Goal: Contribute content: Add original content to the website for others to see

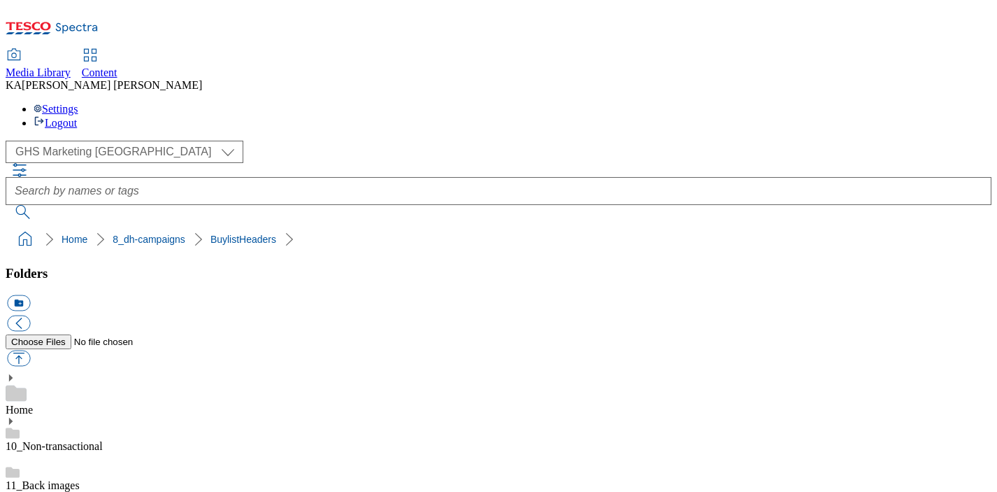
scroll to position [144, 0]
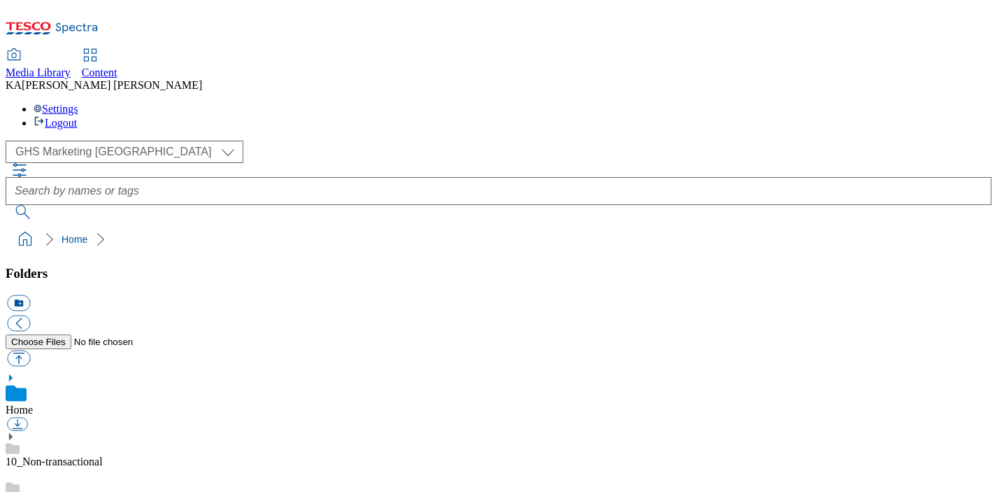
scroll to position [170, 0]
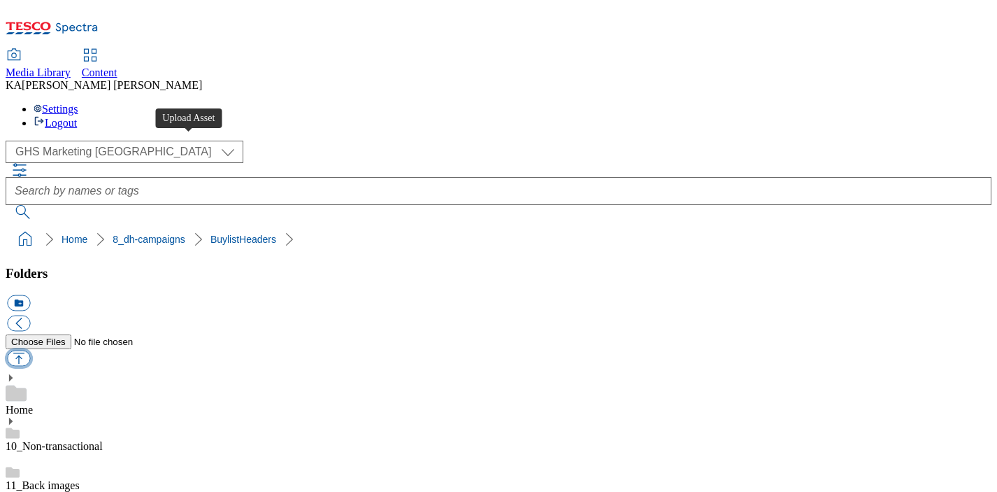
click at [30, 350] on button "button" at bounding box center [18, 358] width 23 height 16
type input "C:\fakepath\1757936461463-ad542137_Bearfields_LegoBrand_H_1184x333_V1.jpg"
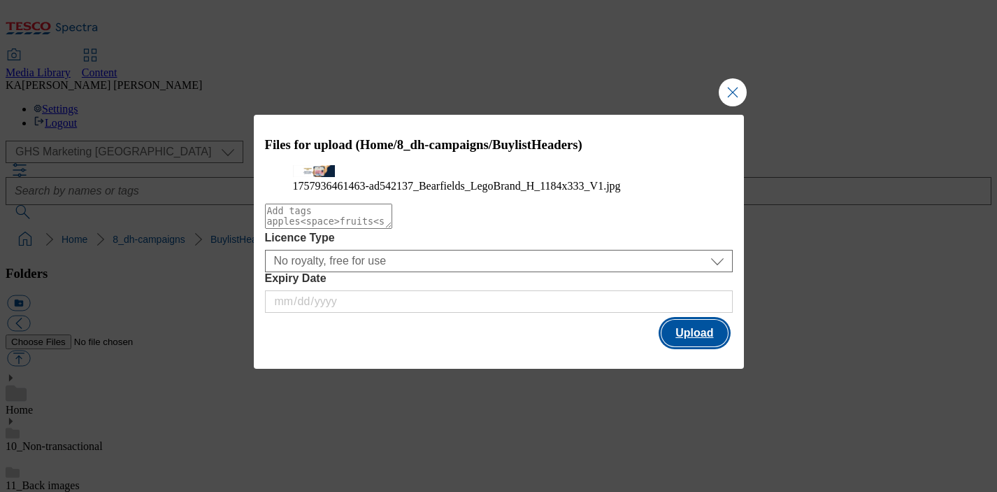
click at [697, 346] on button "Upload" at bounding box center [695, 333] width 66 height 27
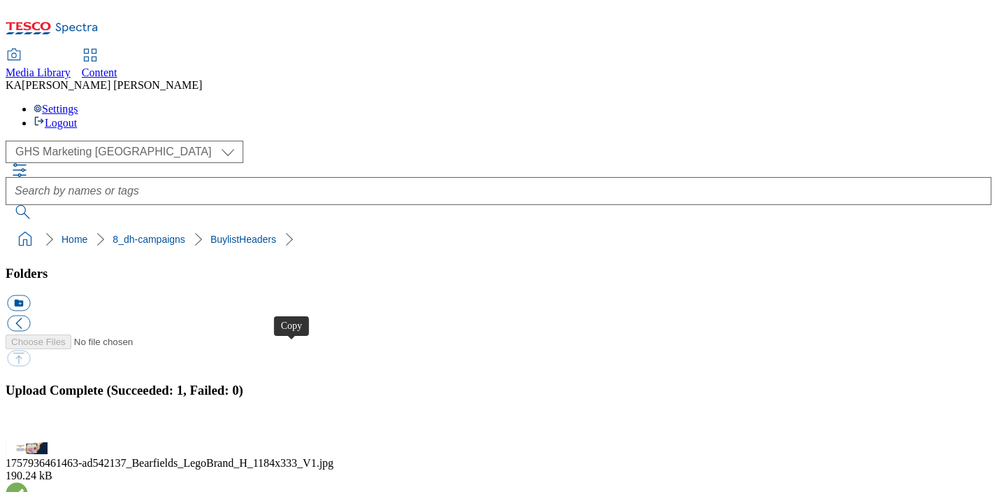
click at [28, 427] on button "button" at bounding box center [17, 433] width 21 height 13
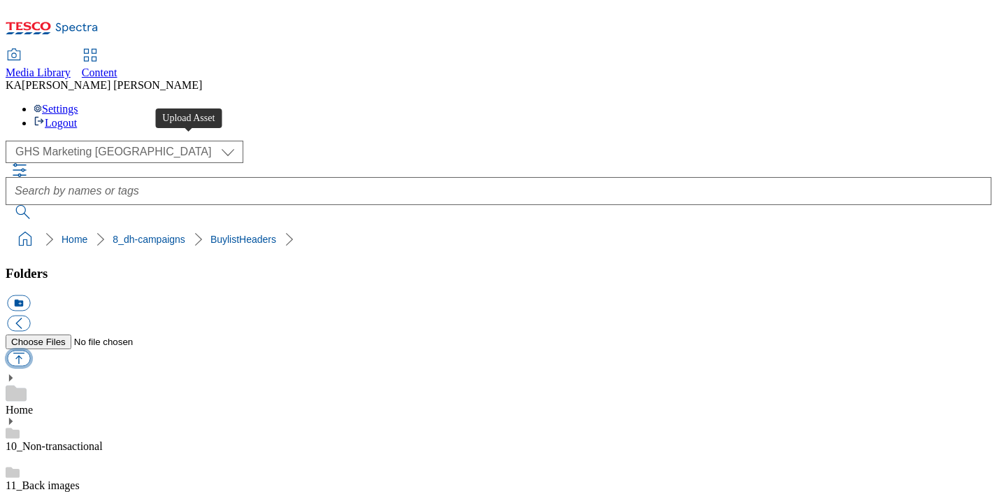
click at [30, 350] on button "button" at bounding box center [18, 358] width 23 height 16
type input "C:\fakepath\1758278833189-ad542049_Jasons_LegoBrand_H_1184x333_V2.jpg"
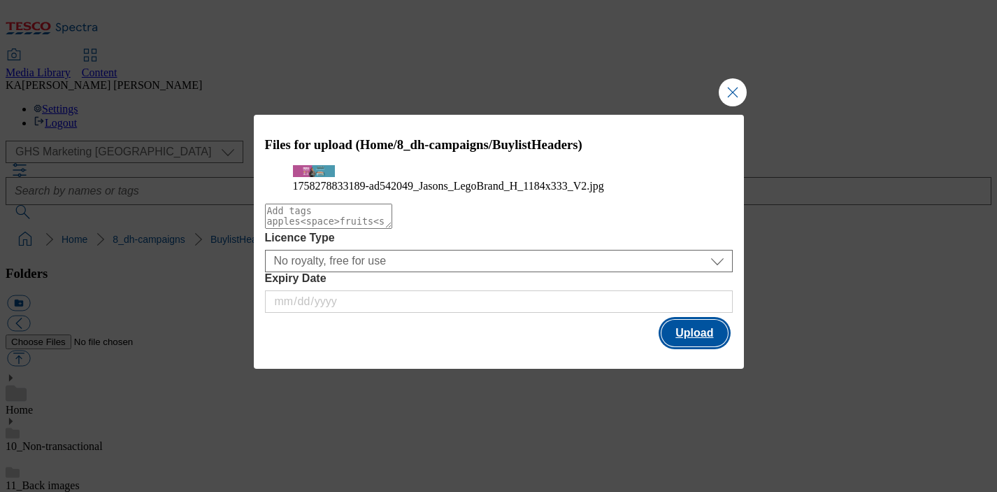
click at [698, 346] on button "Upload" at bounding box center [695, 333] width 66 height 27
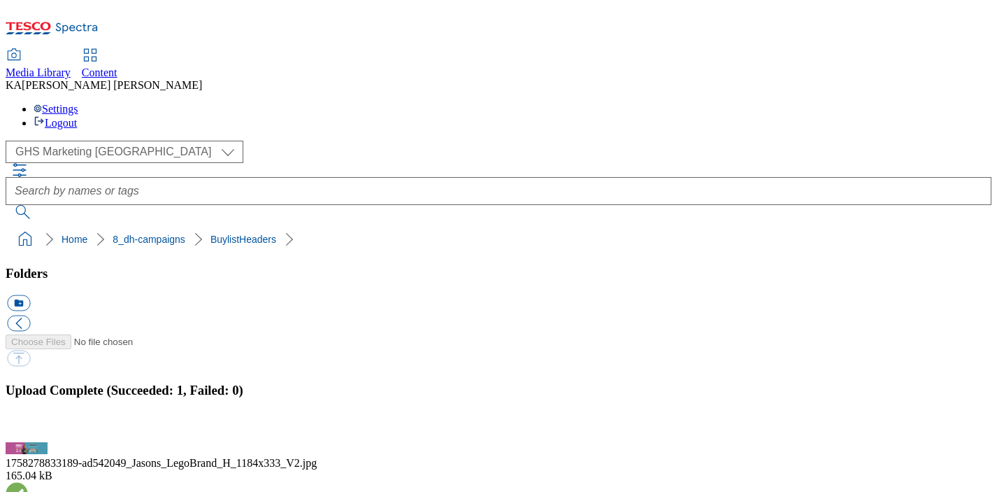
click at [28, 427] on button "button" at bounding box center [17, 433] width 21 height 13
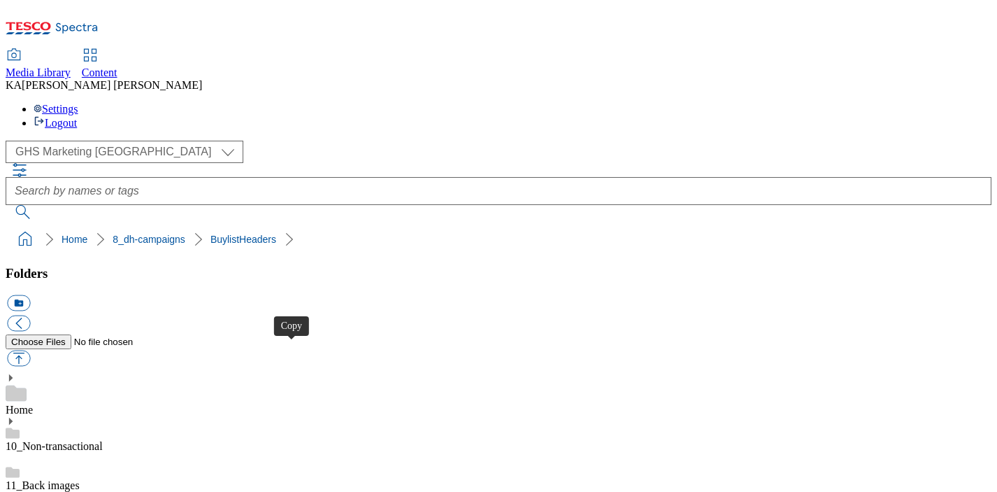
click at [30, 350] on button "button" at bounding box center [18, 358] width 23 height 16
type input "C:\fakepath\1758191689653-ad542049_Jasons_LegoBrand_2560x320_V1.jpg"
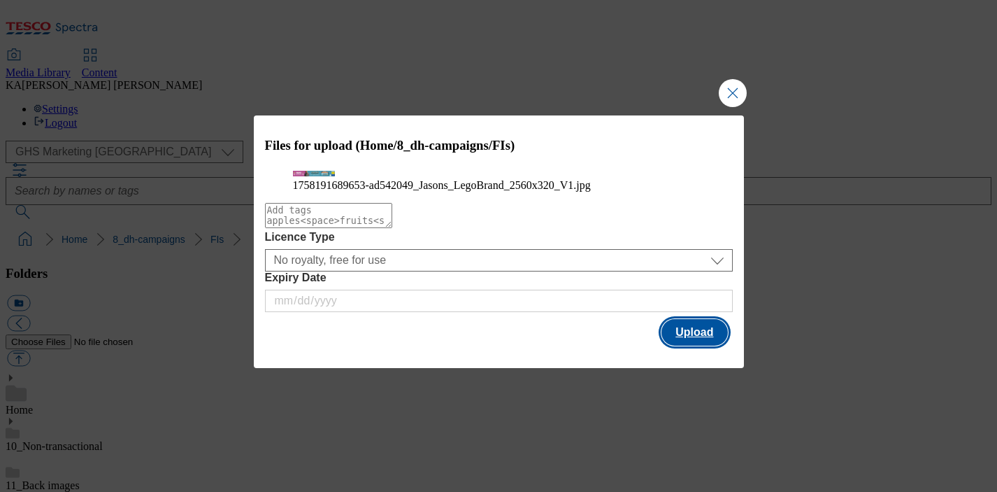
click at [701, 345] on button "Upload" at bounding box center [695, 332] width 66 height 27
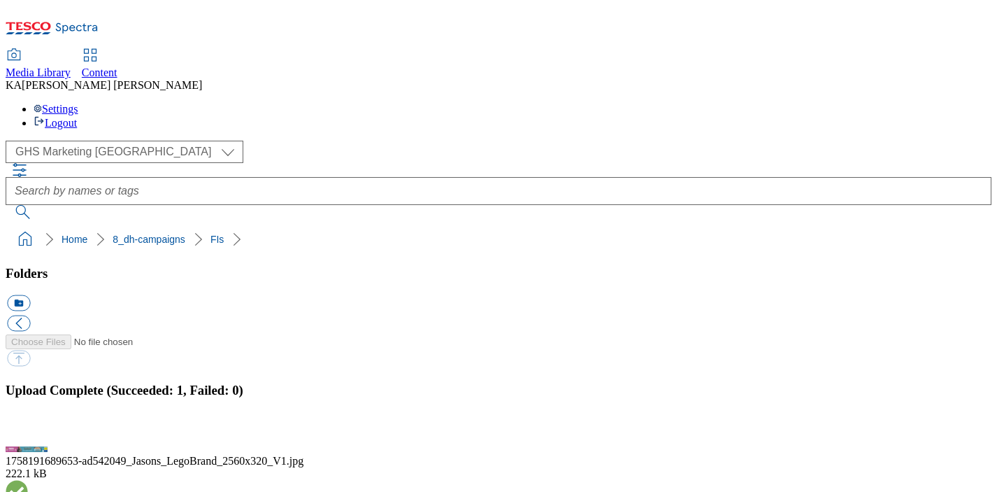
click at [28, 427] on button "button" at bounding box center [17, 433] width 21 height 13
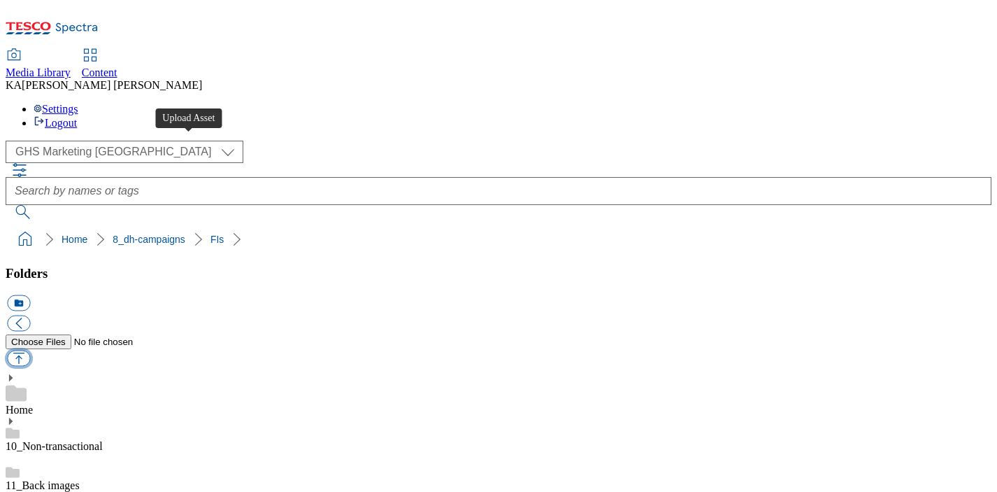
click at [30, 350] on button "button" at bounding box center [18, 358] width 23 height 16
type input "C:\fakepath\1758280810855-ad541219_Quality_Street_LegoBrand_2560x320_V2 (1).jpg"
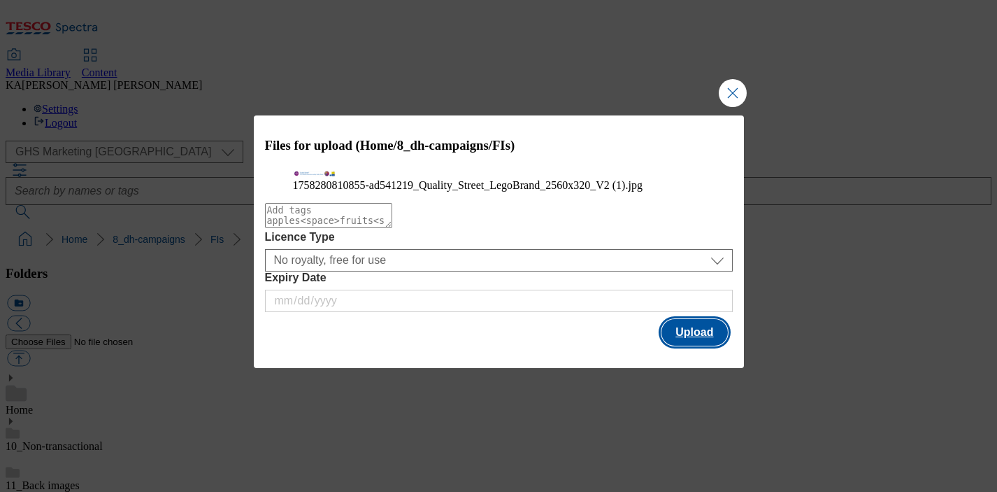
click at [697, 345] on button "Upload" at bounding box center [695, 332] width 66 height 27
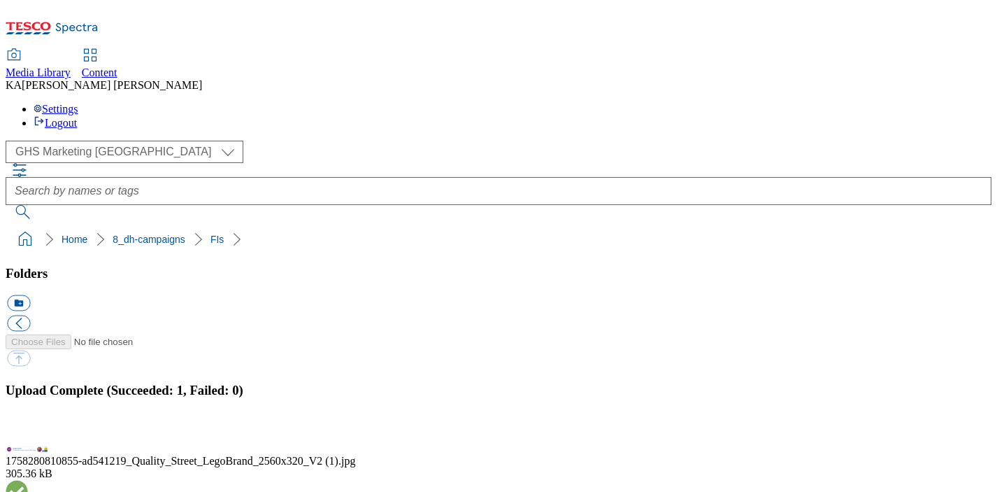
click at [28, 427] on button "button" at bounding box center [17, 433] width 21 height 13
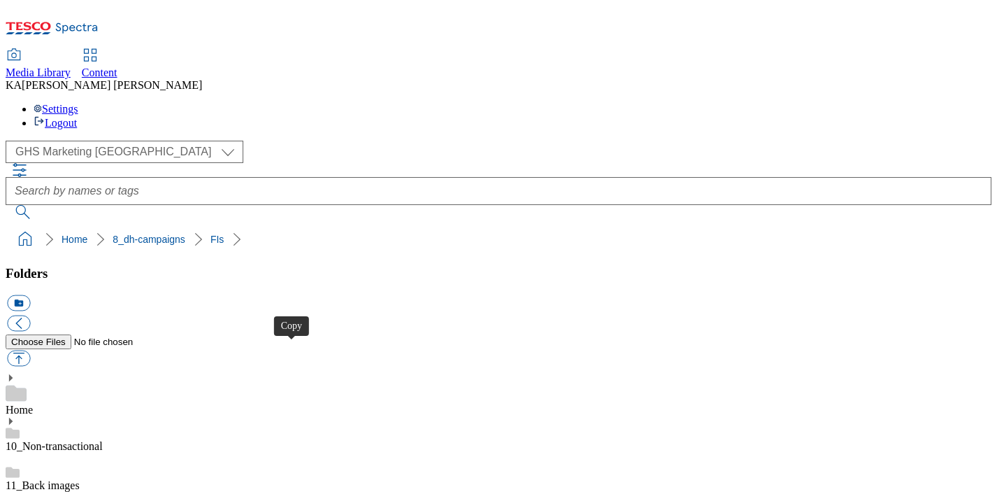
click at [30, 350] on button "button" at bounding box center [18, 358] width 23 height 16
type input "C:\fakepath\1758520374162-ad541858_Nivea_Legobrand_2560X320_V3.jpg"
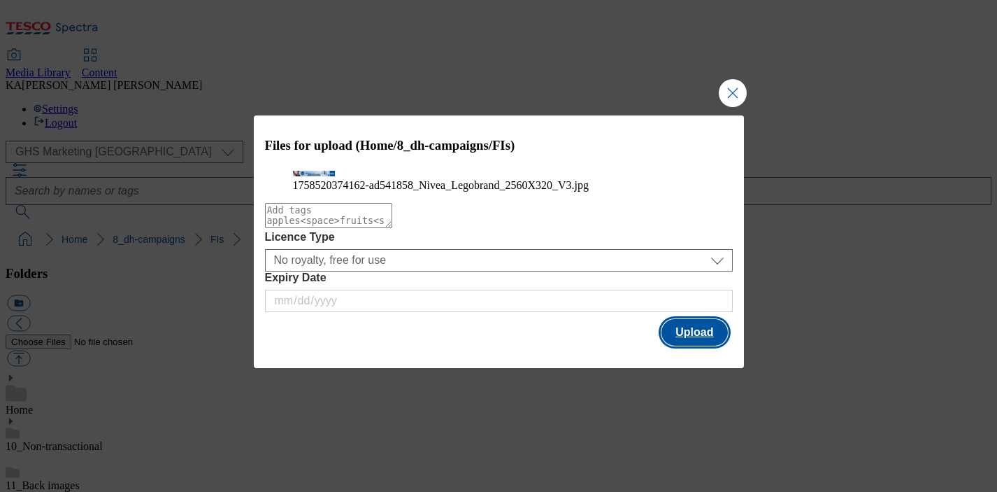
click at [676, 345] on button "Upload" at bounding box center [695, 332] width 66 height 27
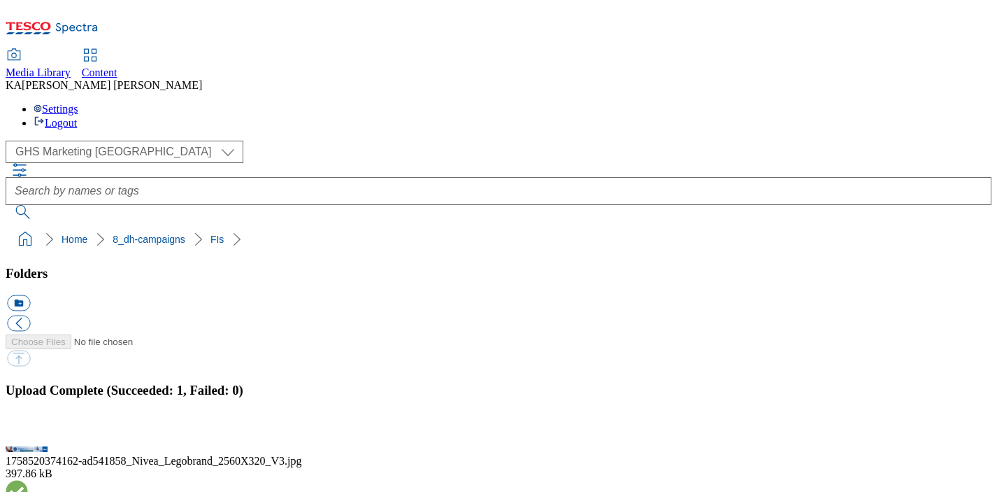
click at [28, 427] on button "button" at bounding box center [17, 433] width 21 height 13
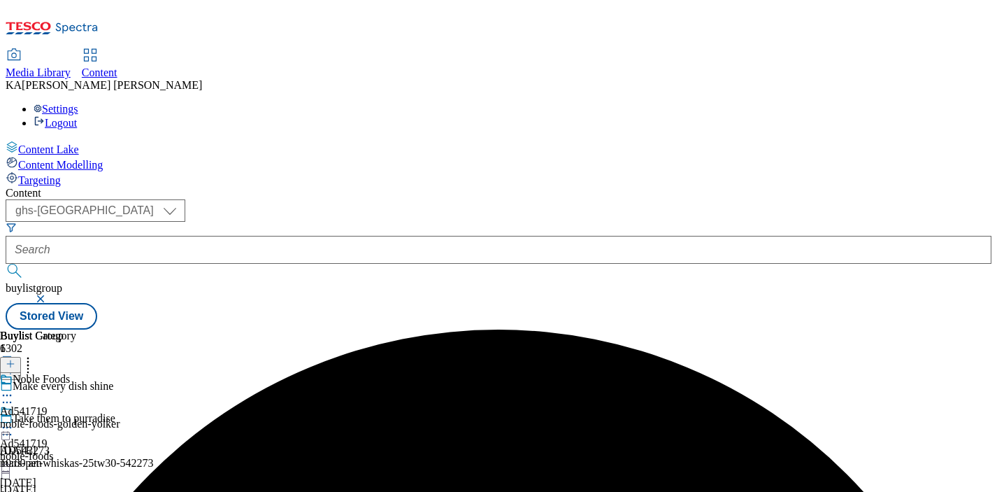
select select "ghs-[GEOGRAPHIC_DATA]"
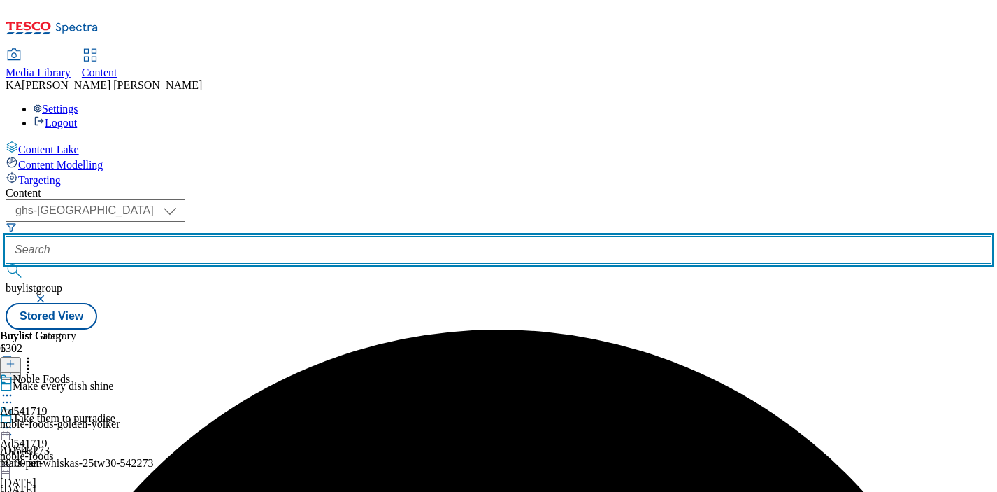
click at [317, 236] on input "text" at bounding box center [499, 250] width 986 height 28
paste input "[PERSON_NAME]-fine-foods-bearfields-25tw3"
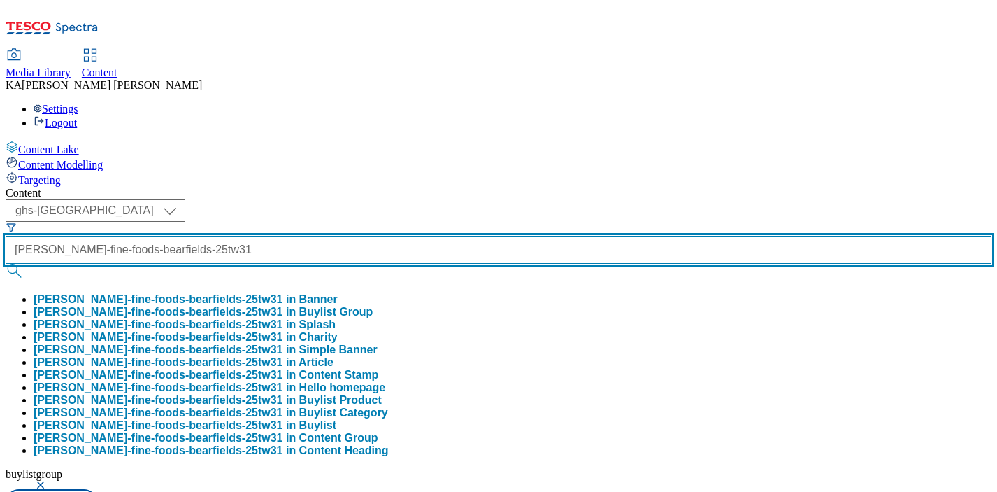
scroll to position [0, 58]
type input "[PERSON_NAME]-fine-foods-bearfields-25tw31"
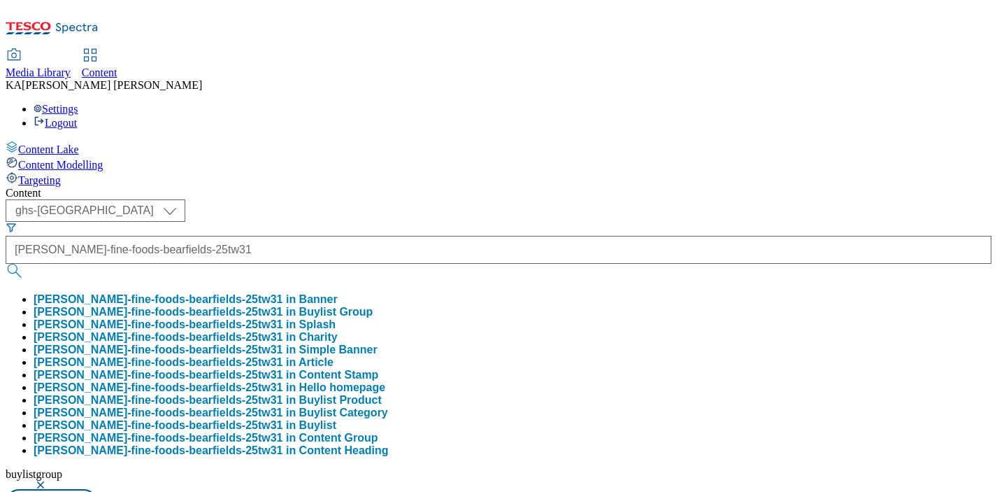
scroll to position [0, 0]
click at [336, 306] on button "[PERSON_NAME]-fine-foods-bearfields-25tw31 in Buylist Group" at bounding box center [203, 312] width 339 height 13
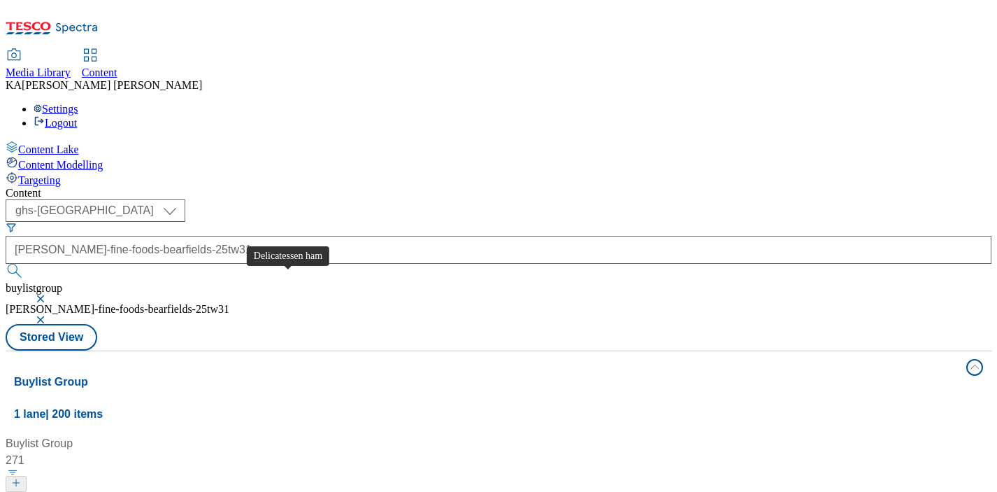
click at [107, 491] on div "Delicatessen ham" at bounding box center [62, 500] width 89 height 17
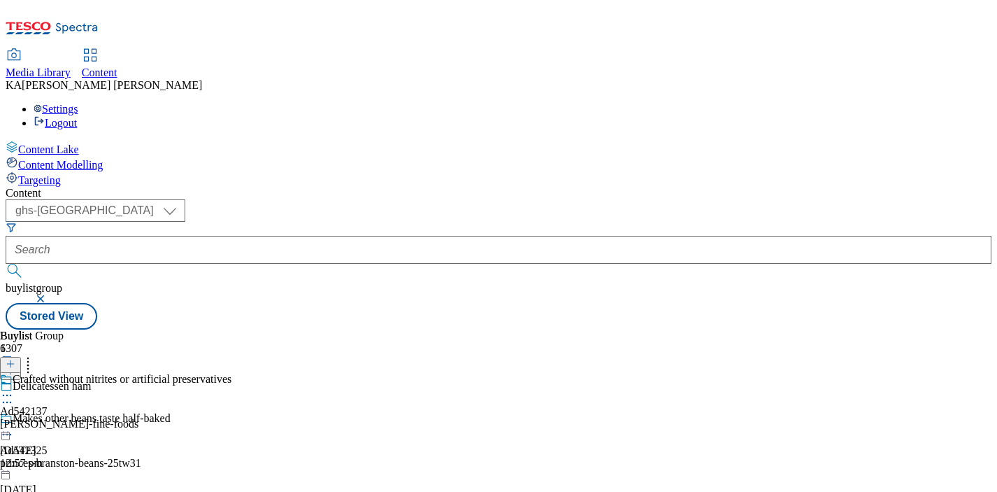
click at [14, 388] on icon at bounding box center [7, 395] width 14 height 14
click at [59, 420] on span "Edit" at bounding box center [51, 425] width 16 height 10
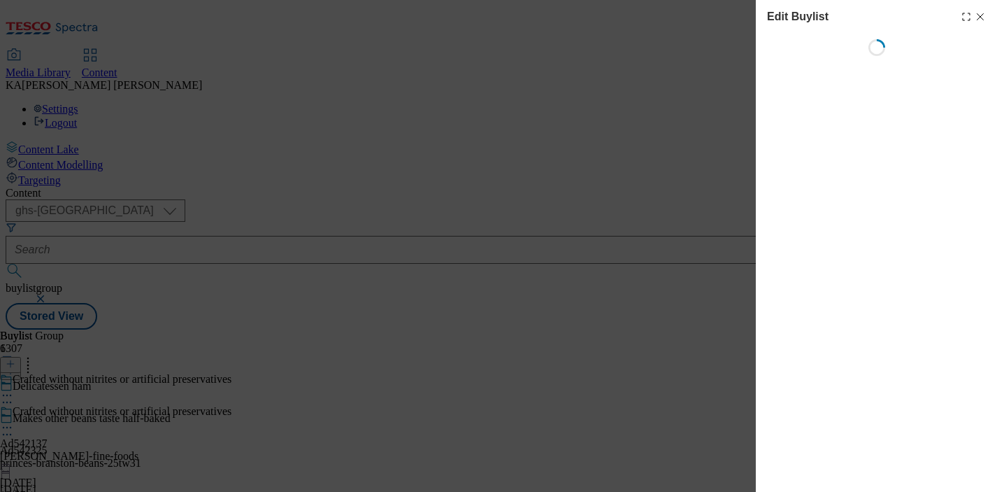
select select "tactical"
select select "supplier funded short term 1-3 weeks"
select select "dunnhumby"
select select "Banner"
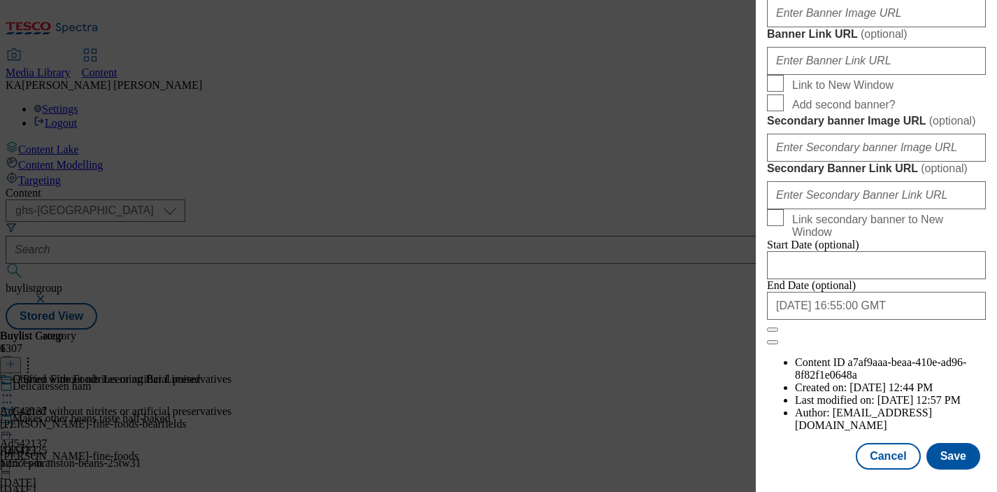
scroll to position [1319, 0]
click at [804, 27] on input "Banner Image URL ( optional )" at bounding box center [876, 13] width 219 height 28
paste input "[URL][DOMAIN_NAME]"
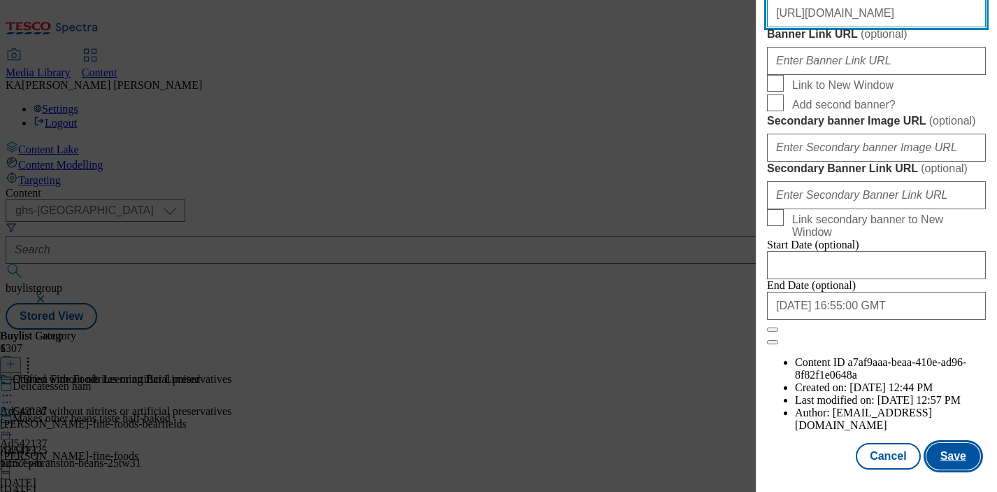
type input "[URL][DOMAIN_NAME]"
click at [945, 461] on button "Save" at bounding box center [954, 456] width 54 height 27
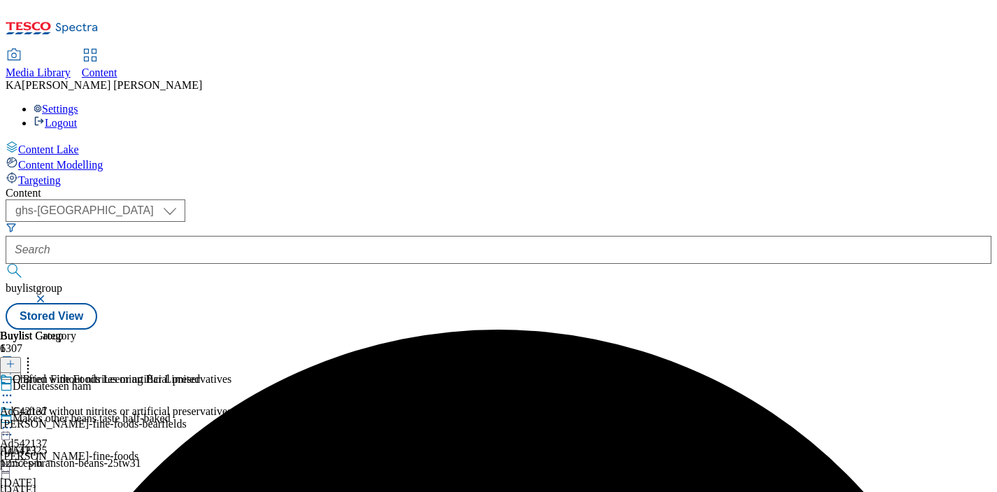
click at [14, 420] on icon at bounding box center [7, 427] width 14 height 14
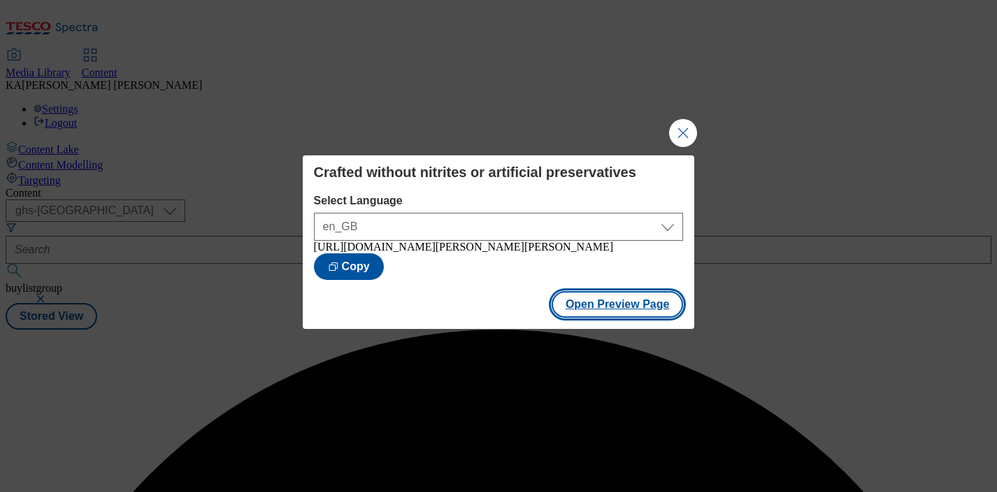
click at [576, 314] on button "Open Preview Page" at bounding box center [618, 304] width 132 height 27
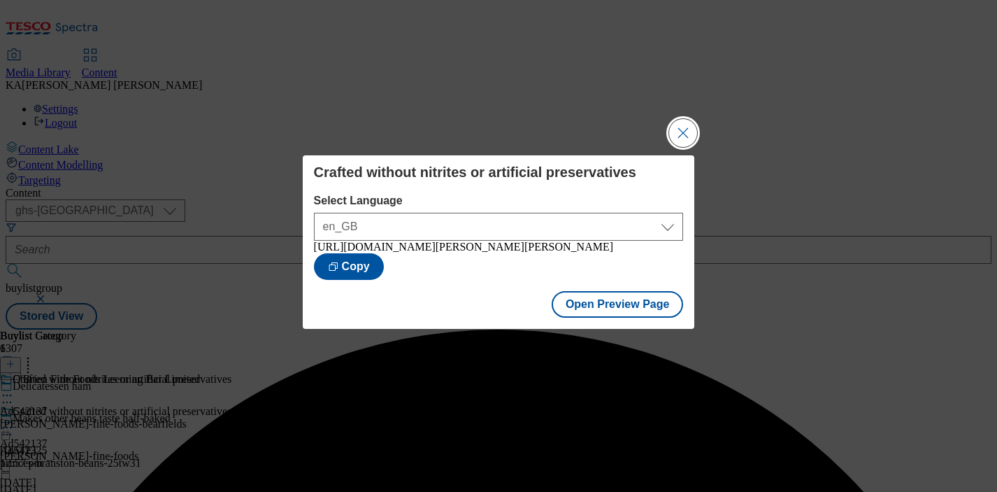
click at [688, 124] on button "Close Modal" at bounding box center [683, 133] width 28 height 28
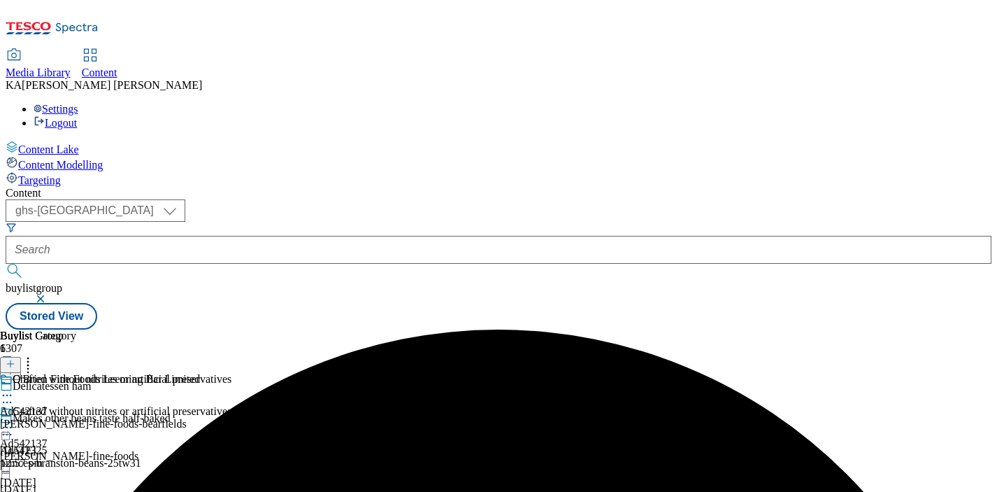
click at [14, 420] on icon at bounding box center [7, 427] width 14 height 14
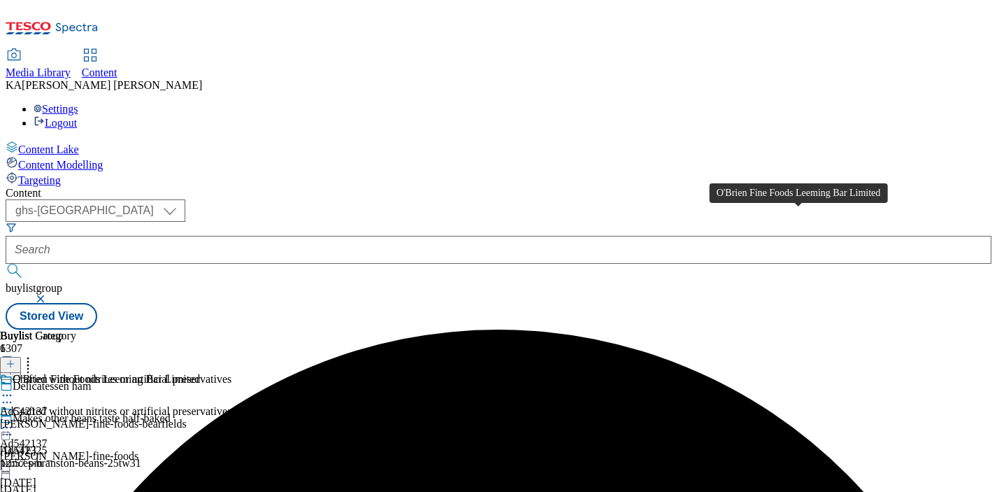
click at [200, 373] on div "O'Brien Fine Foods Leeming Bar Limited" at bounding box center [106, 379] width 187 height 13
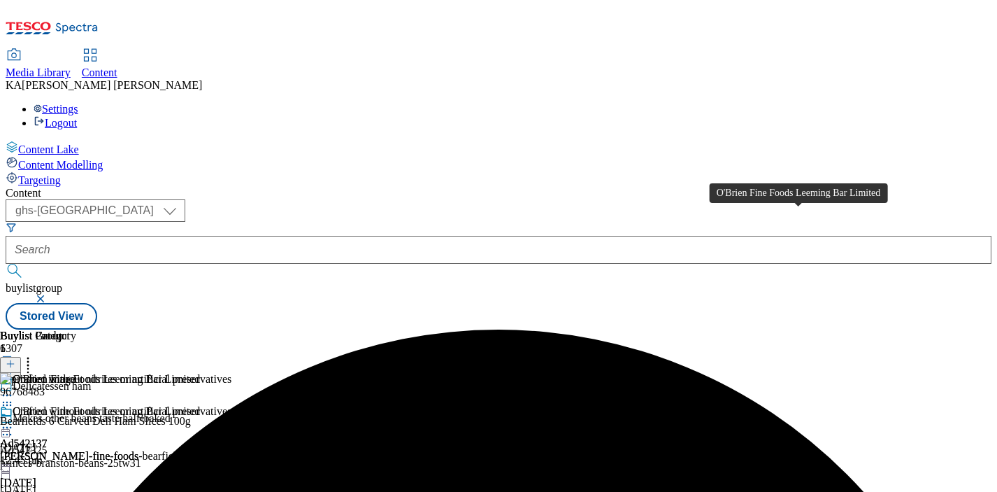
scroll to position [0, 101]
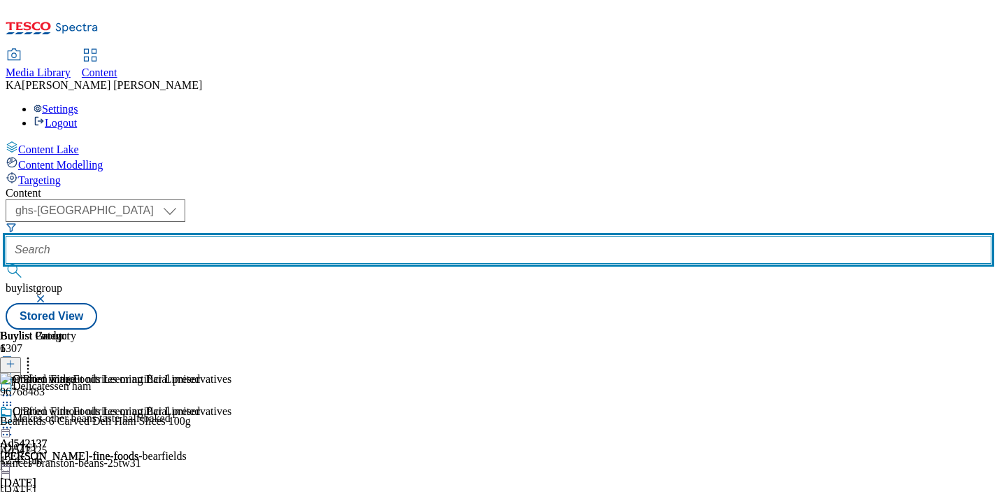
click at [331, 236] on input "text" at bounding box center [499, 250] width 986 height 28
paste input "gearys-bakeries-[PERSON_NAME]-25tw31"
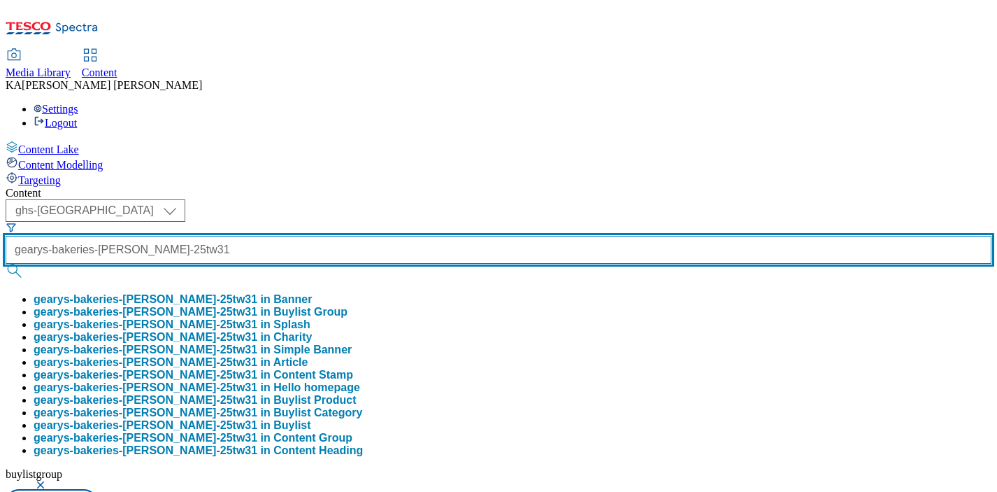
type input "gearys-bakeries-[PERSON_NAME]-25tw31"
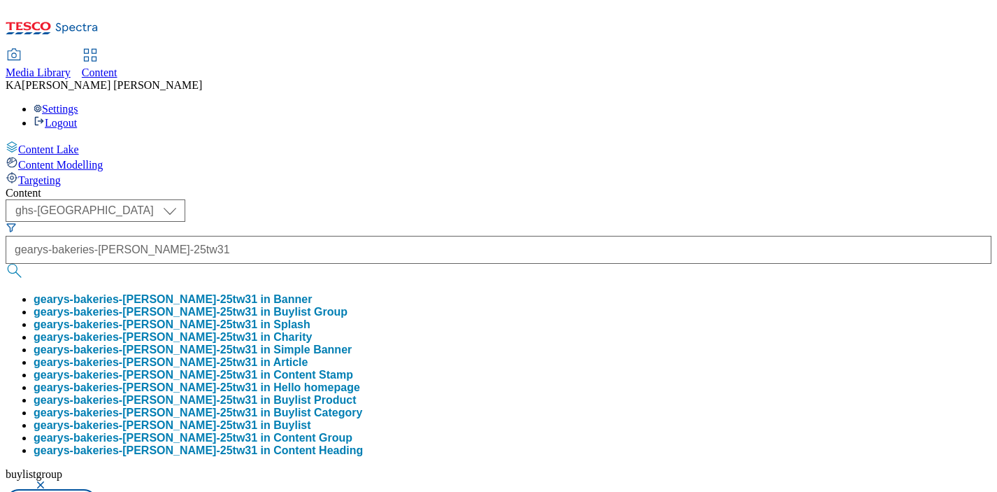
scroll to position [0, 0]
click at [343, 306] on button "gearys-bakeries-[PERSON_NAME]-25tw31 in Buylist Group" at bounding box center [191, 312] width 314 height 13
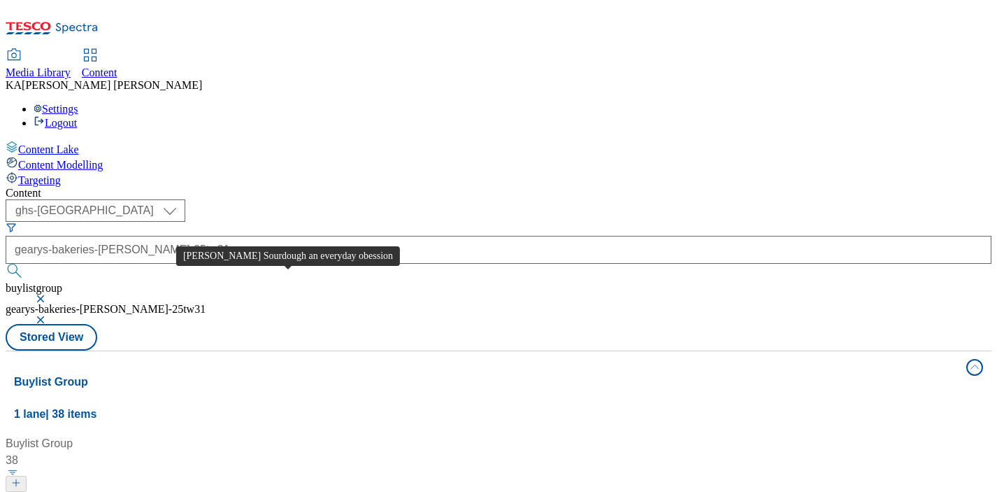
click at [269, 491] on div "[PERSON_NAME] Sourdough an everyday obession" at bounding box center [149, 500] width 262 height 17
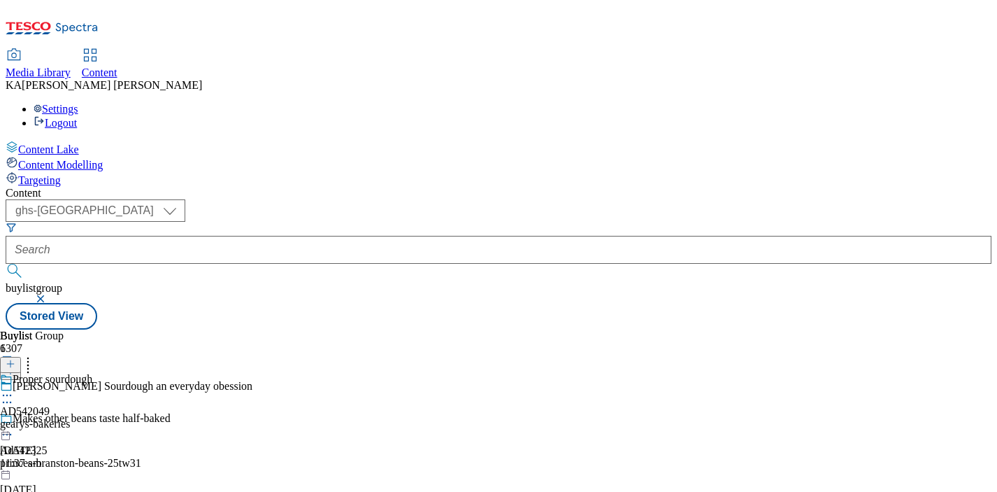
click at [14, 388] on icon at bounding box center [7, 395] width 14 height 14
click at [59, 420] on span "Edit" at bounding box center [51, 425] width 16 height 10
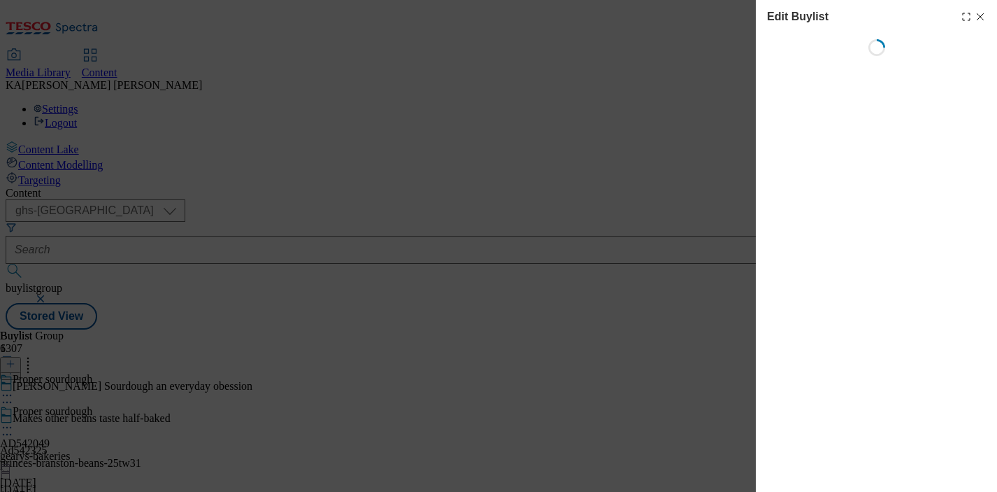
select select "tactical"
select select "supplier funded short term 1-3 weeks"
select select "dunnhumby"
select select "Banner"
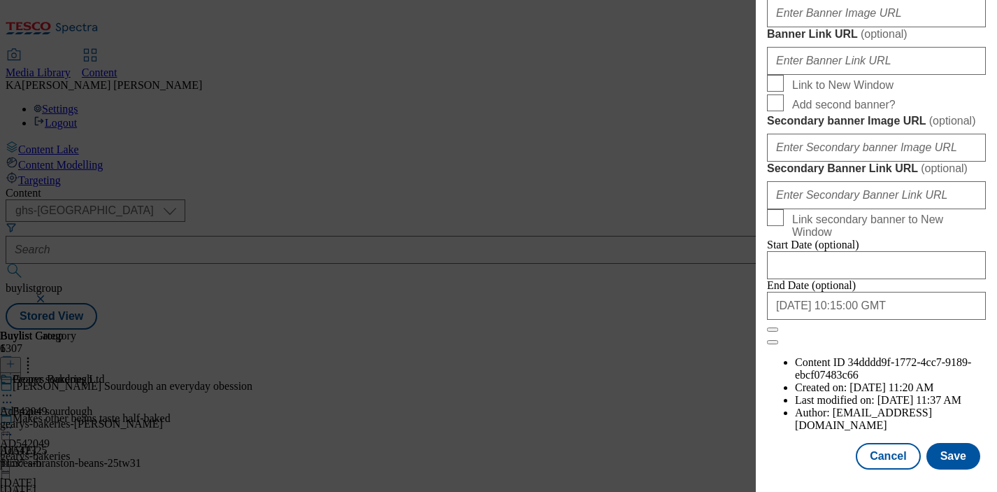
scroll to position [1342, 0]
click at [821, 27] on input "Banner Image URL ( optional )" at bounding box center [876, 13] width 219 height 28
paste input "[URL][DOMAIN_NAME]"
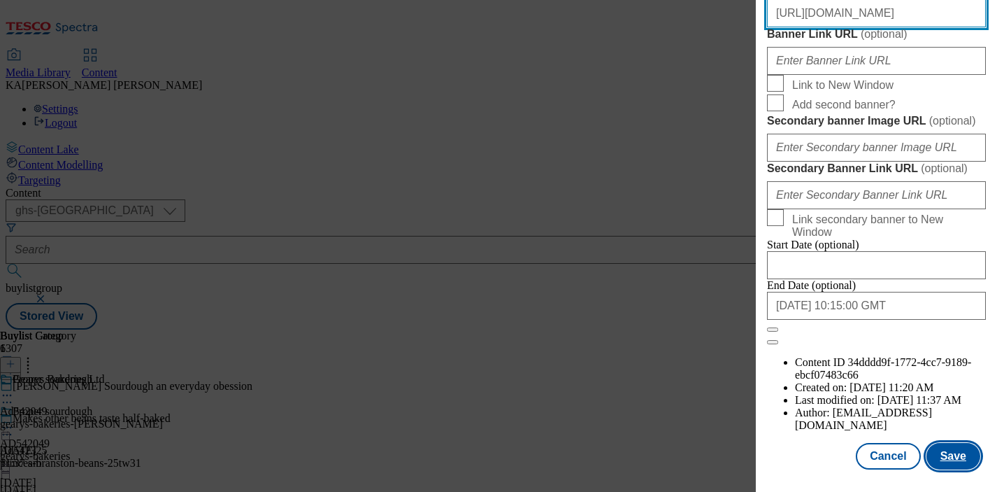
type input "[URL][DOMAIN_NAME]"
click at [943, 450] on button "Save" at bounding box center [954, 456] width 54 height 27
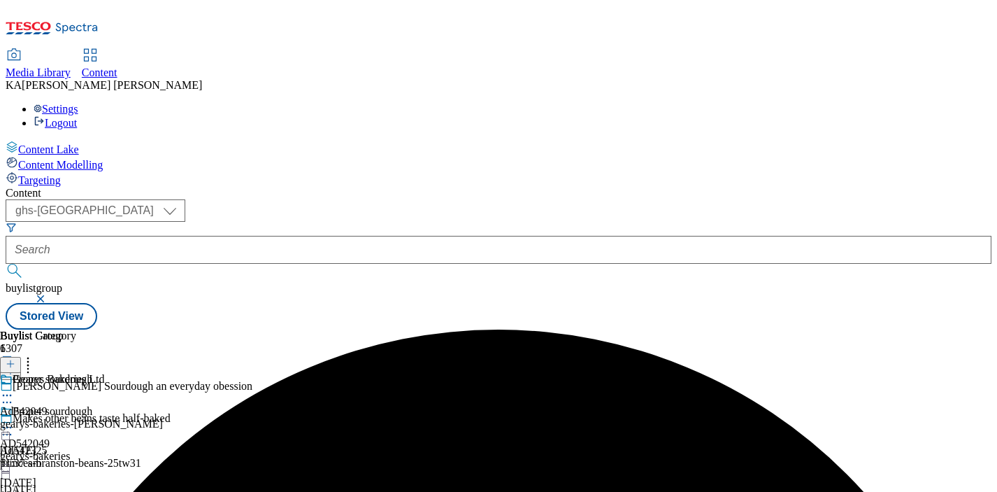
click at [14, 420] on icon at bounding box center [7, 427] width 14 height 14
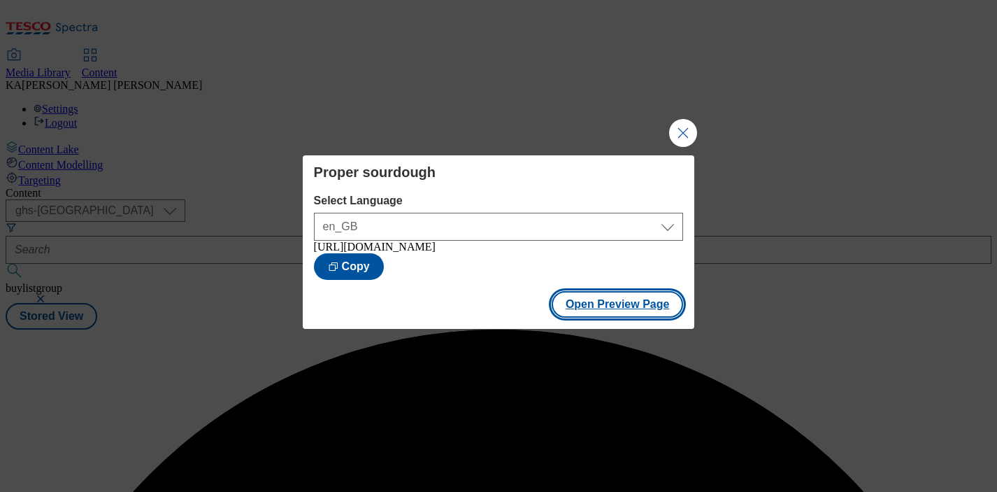
click at [579, 314] on button "Open Preview Page" at bounding box center [618, 304] width 132 height 27
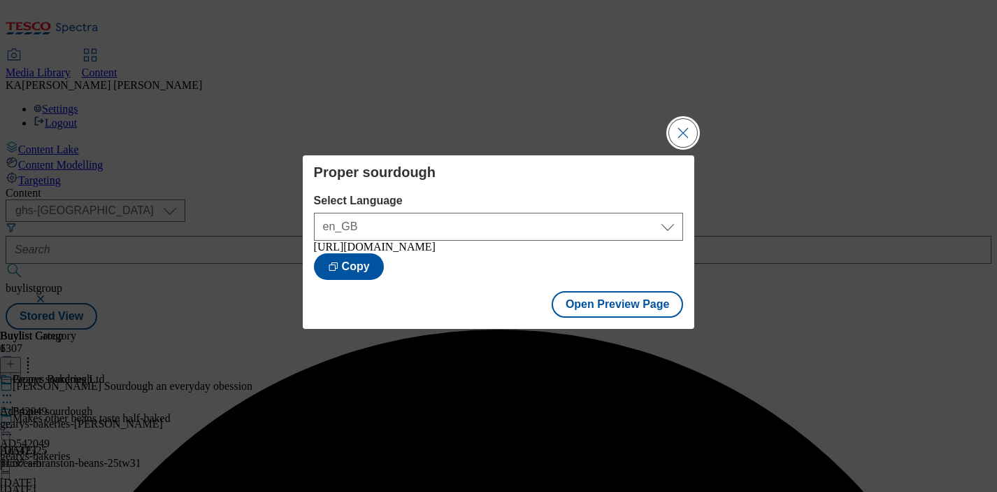
click at [687, 130] on button "Close Modal" at bounding box center [683, 133] width 28 height 28
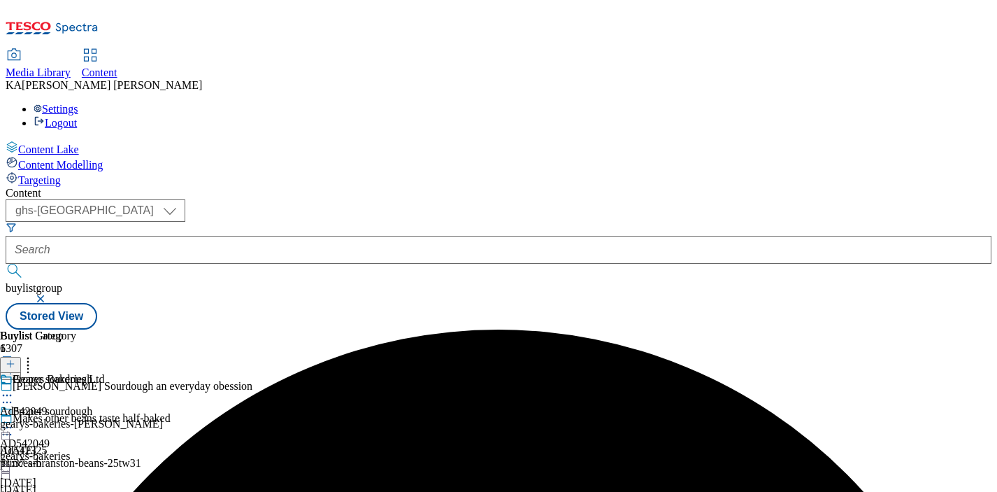
click at [14, 420] on icon at bounding box center [7, 427] width 14 height 14
click at [92, 405] on div "Proper sourdough AD542049 gearys-bakeries [DATE] 10:20 am" at bounding box center [46, 453] width 92 height 97
click at [14, 420] on icon at bounding box center [7, 427] width 14 height 14
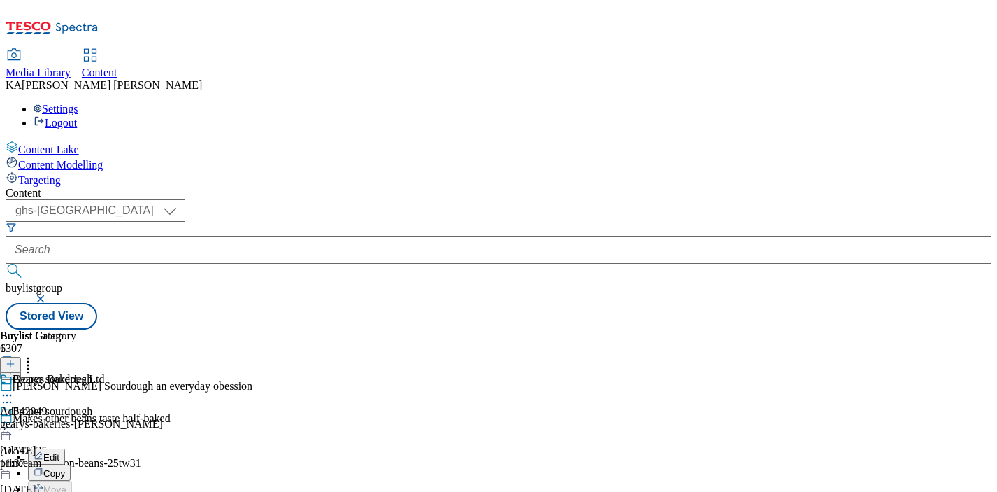
click at [59, 452] on span "Edit" at bounding box center [51, 457] width 16 height 10
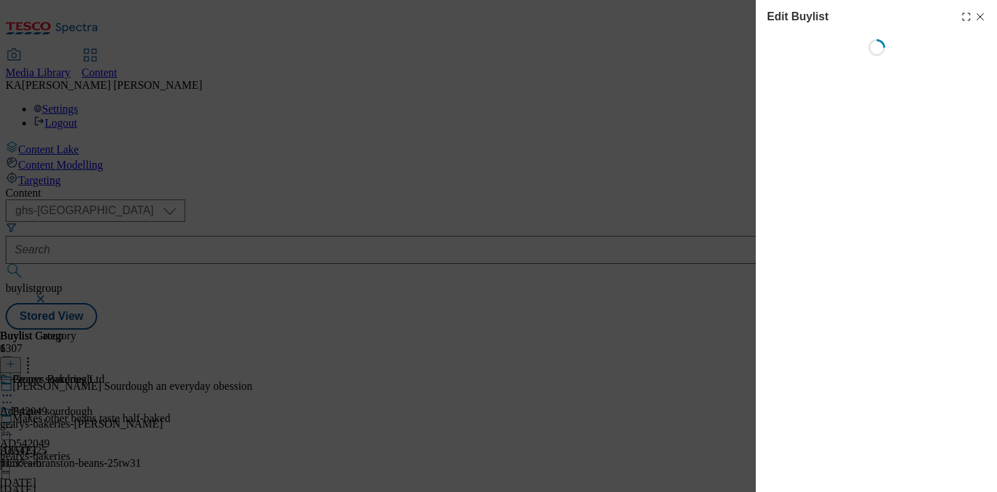
select select "tactical"
select select "supplier funded short term 1-3 weeks"
select select "dunnhumby"
select select "Banner"
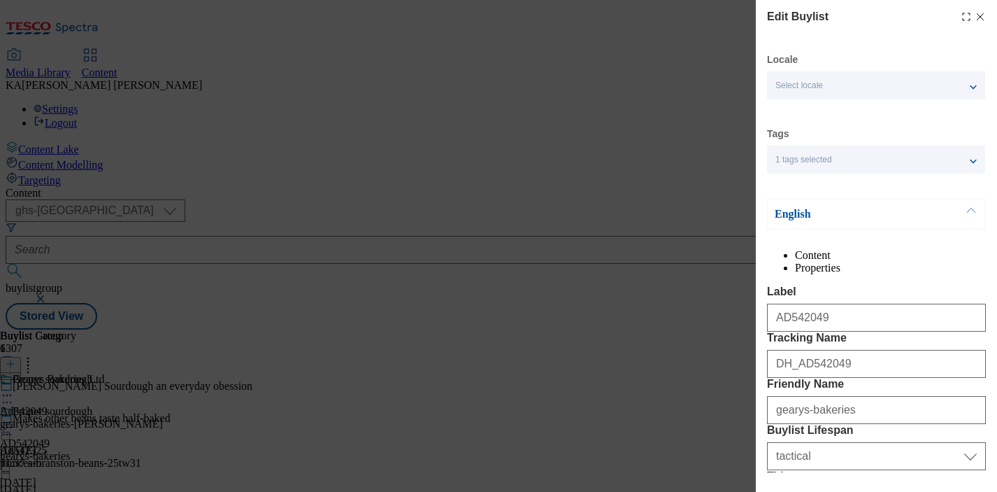
click at [980, 13] on icon "Modal" at bounding box center [980, 16] width 11 height 11
select select "tactical"
select select "supplier funded short term 1-3 weeks"
select select "dunnhumby"
select select "Banner"
